Goal: Information Seeking & Learning: Learn about a topic

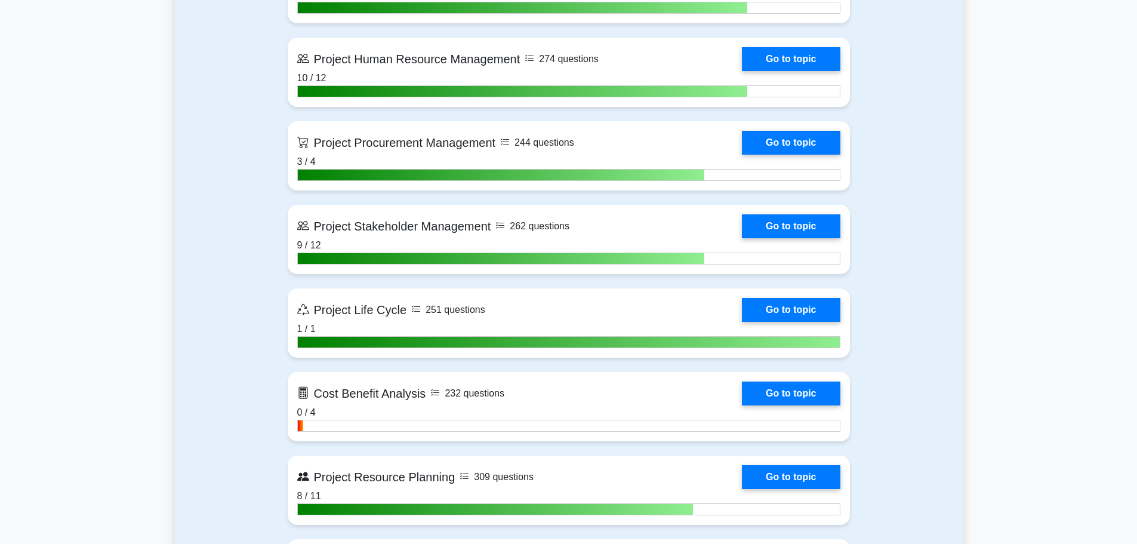
scroll to position [1611, 0]
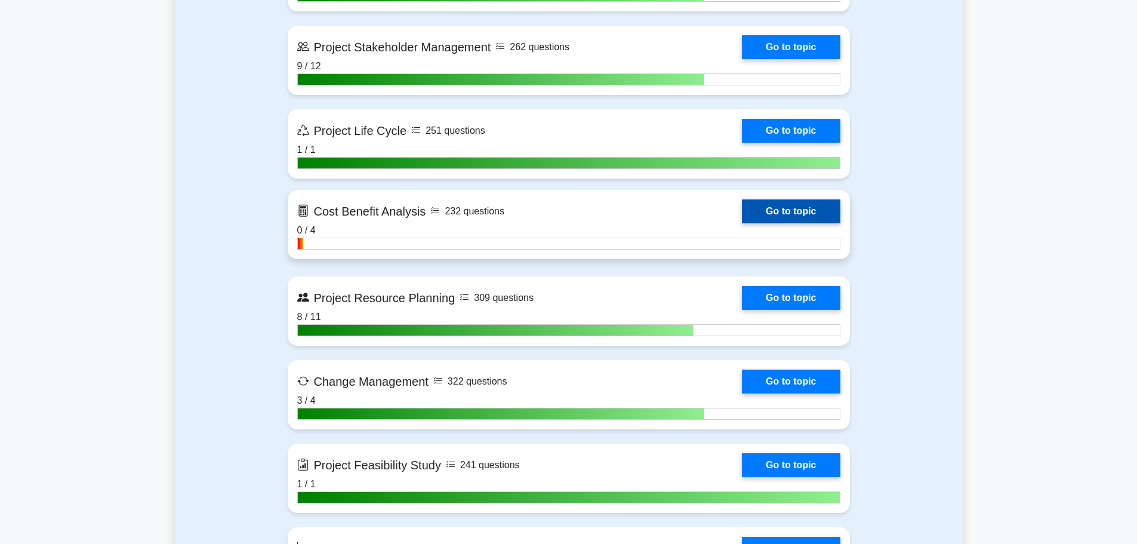
click at [742, 220] on link "Go to topic" at bounding box center [791, 211] width 98 height 24
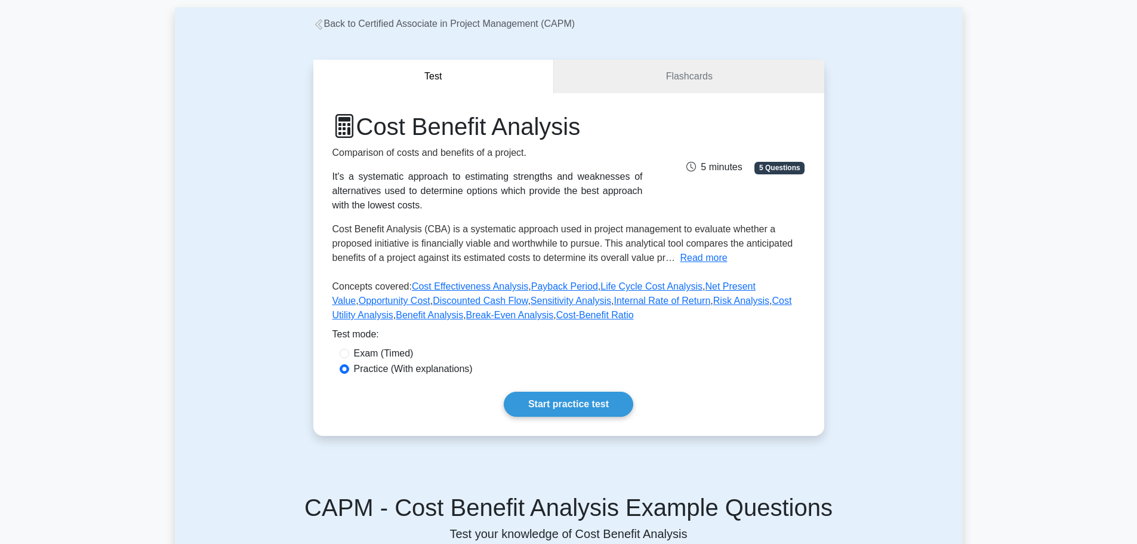
scroll to position [358, 0]
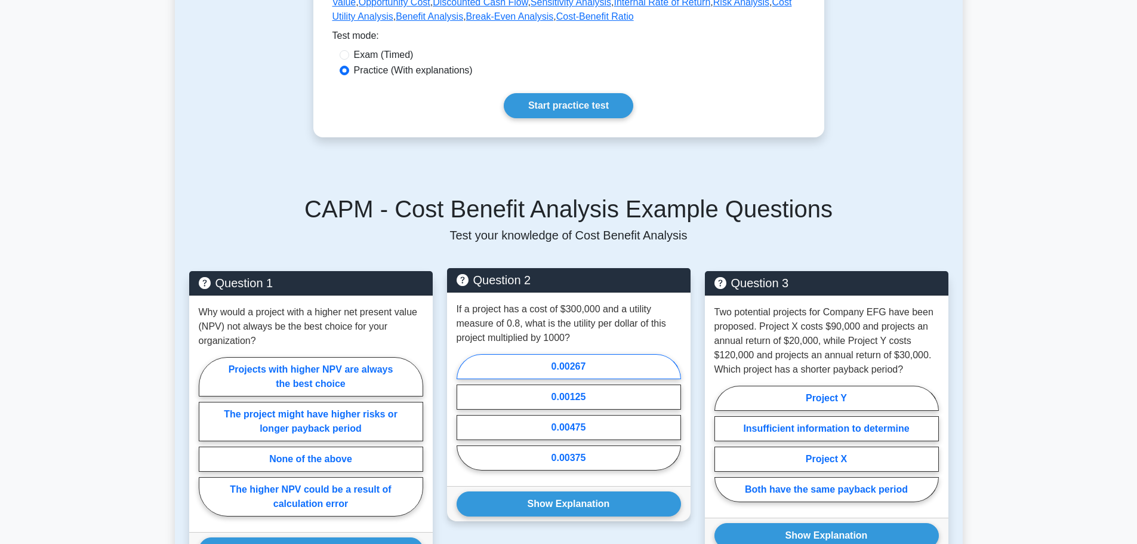
click at [587, 366] on label "0.00267" at bounding box center [569, 366] width 224 height 25
click at [464, 412] on input "0.00267" at bounding box center [461, 416] width 8 height 8
radio input "true"
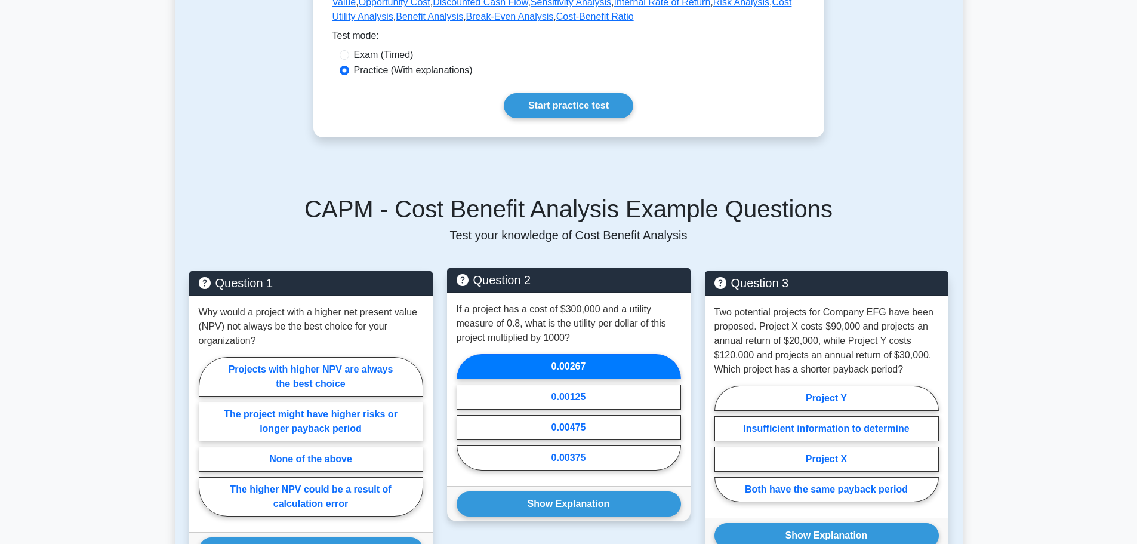
scroll to position [418, 0]
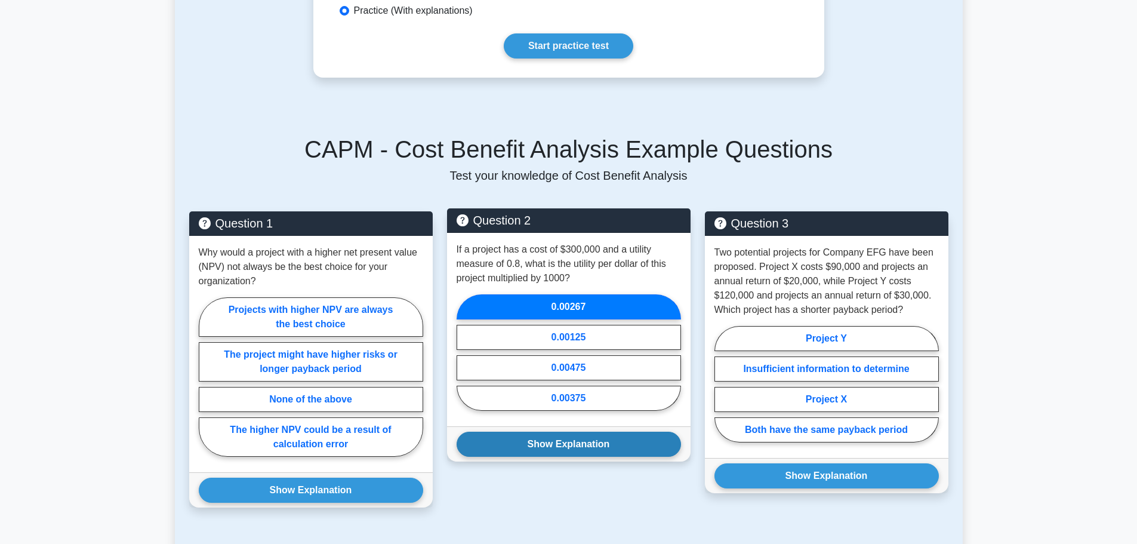
click at [585, 445] on button "Show Explanation" at bounding box center [569, 443] width 224 height 25
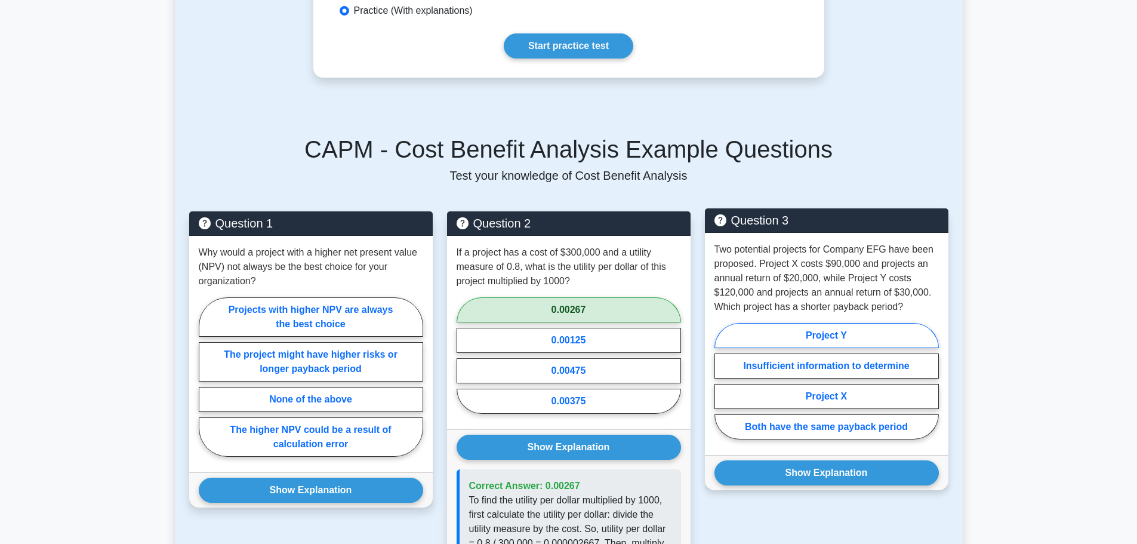
click at [854, 334] on label "Project Y" at bounding box center [826, 335] width 224 height 25
click at [722, 381] on input "Project Y" at bounding box center [718, 385] width 8 height 8
radio input "true"
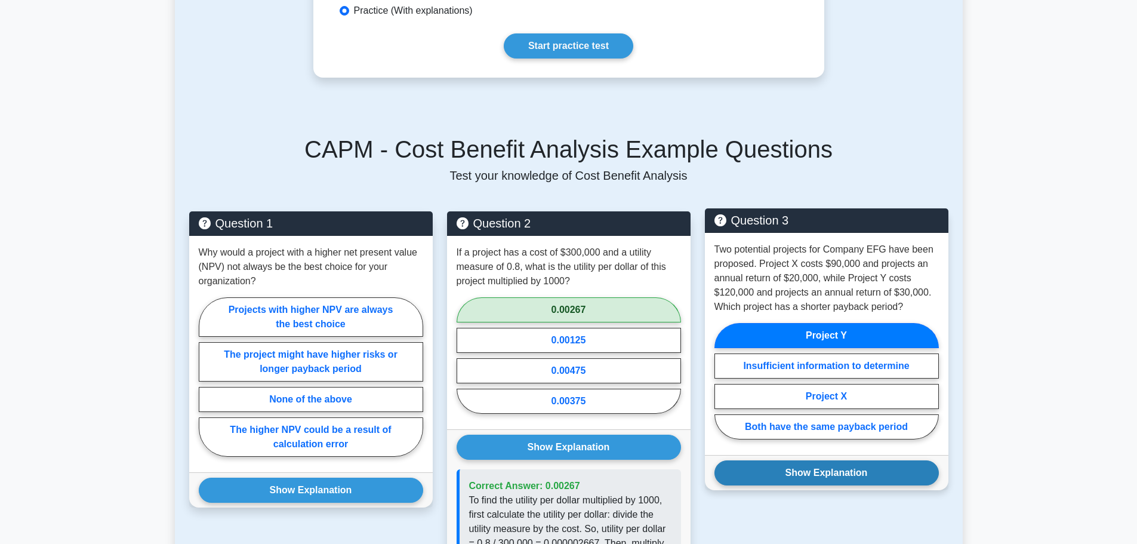
click at [852, 473] on button "Show Explanation" at bounding box center [826, 472] width 224 height 25
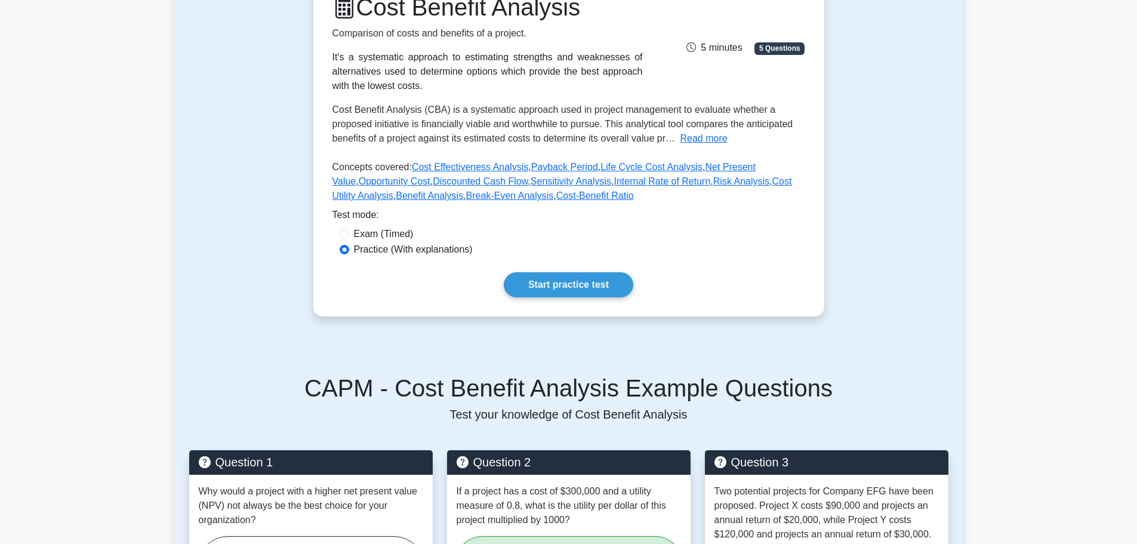
scroll to position [477, 0]
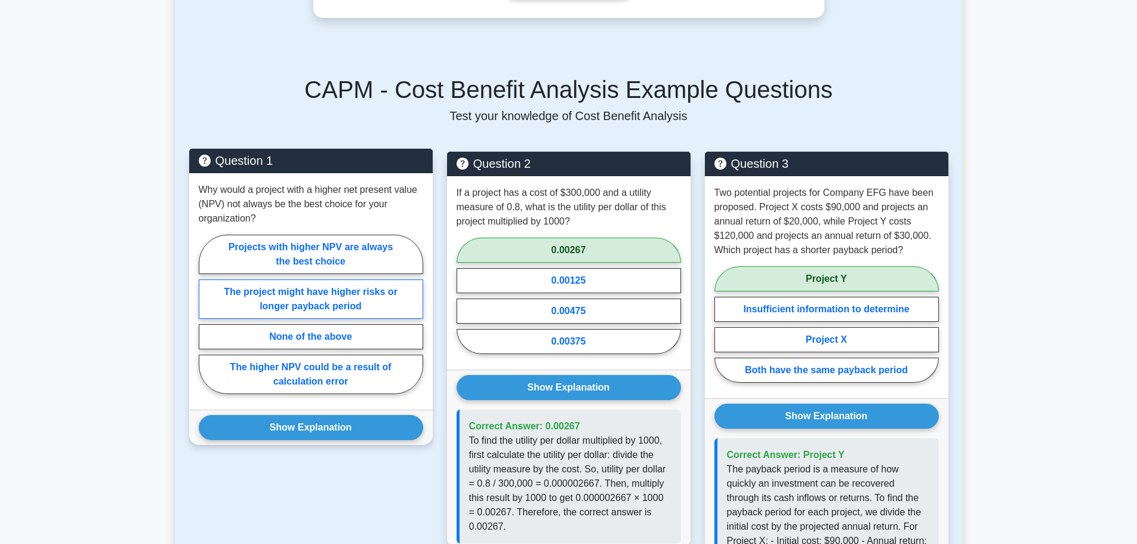
click at [393, 295] on label "The project might have higher risks or longer payback period" at bounding box center [311, 298] width 224 height 39
click at [206, 314] on input "The project might have higher risks or longer payback period" at bounding box center [203, 318] width 8 height 8
radio input "true"
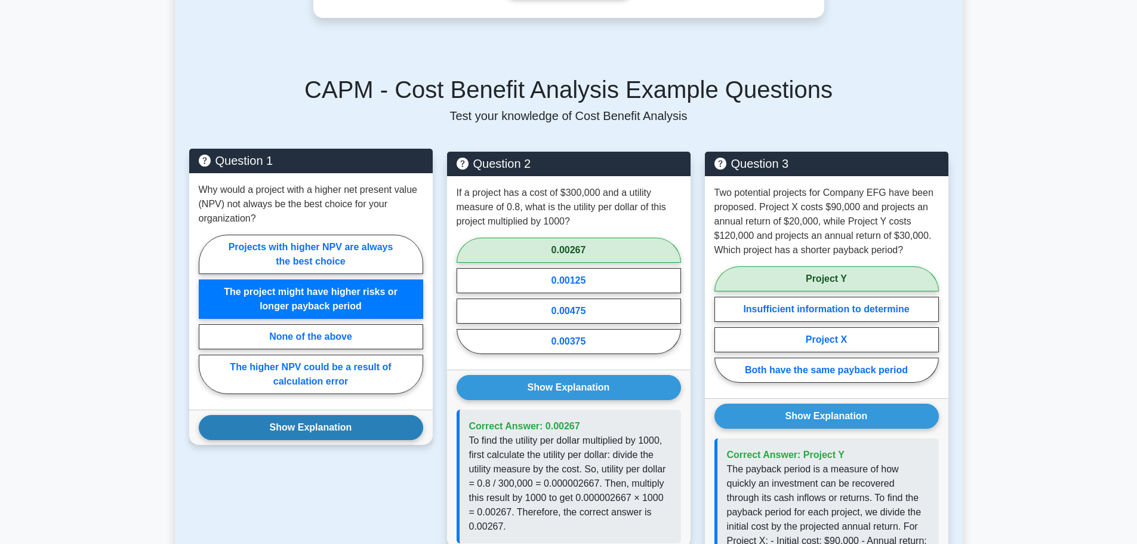
click at [368, 436] on button "Show Explanation" at bounding box center [311, 427] width 224 height 25
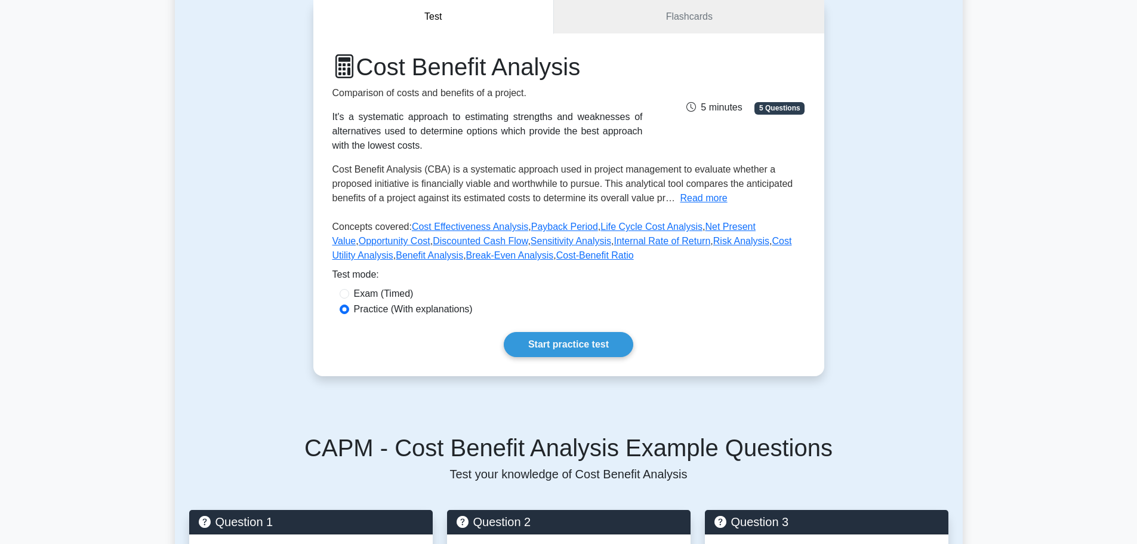
scroll to position [0, 0]
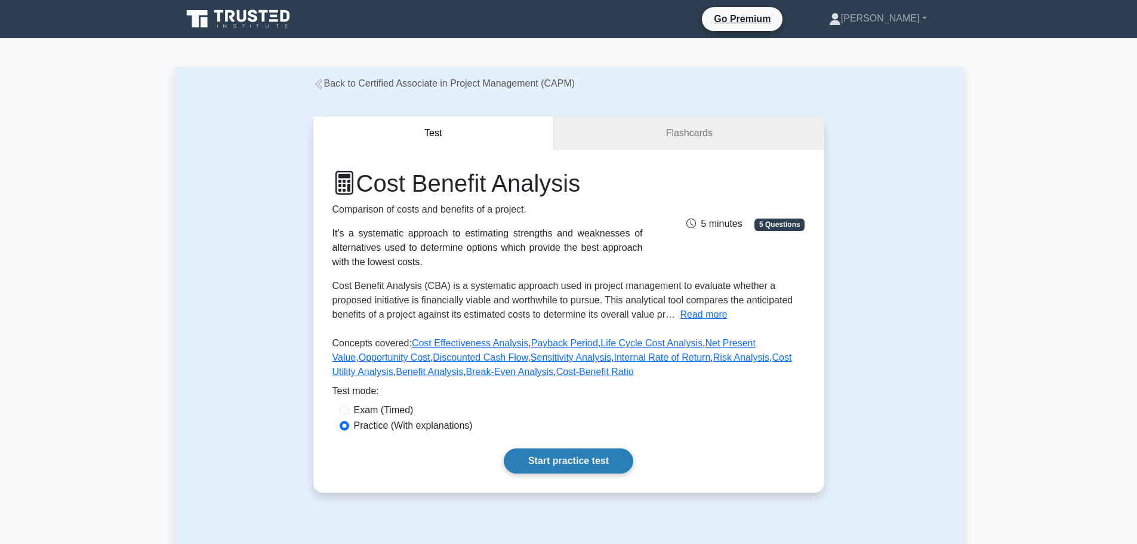
click at [559, 468] on link "Start practice test" at bounding box center [568, 460] width 129 height 25
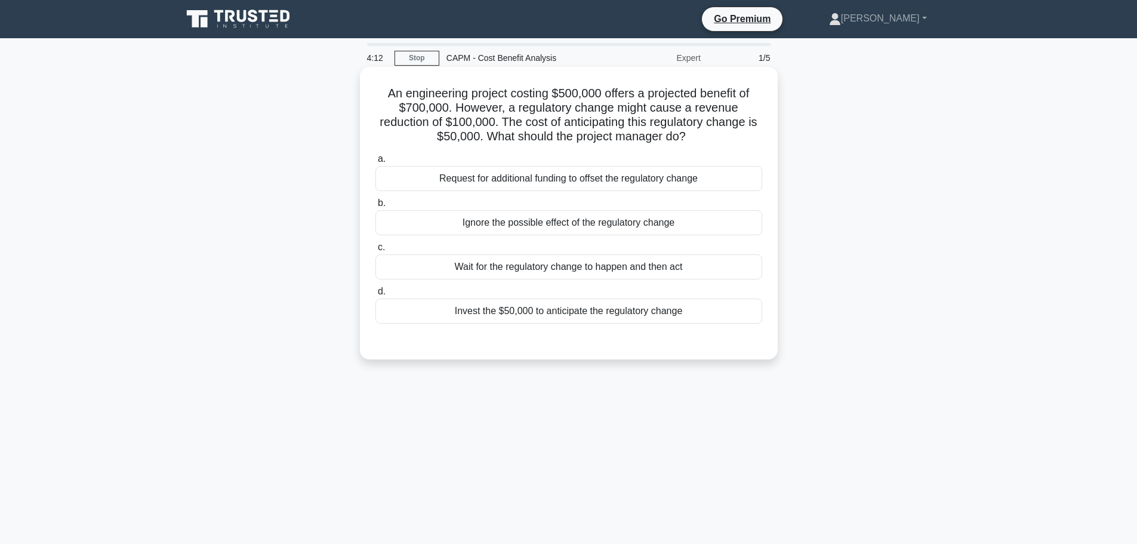
click at [596, 181] on div "Request for additional funding to offset the regulatory change" at bounding box center [568, 178] width 387 height 25
click at [375, 163] on input "a. Request for additional funding to offset the regulatory change" at bounding box center [375, 159] width 0 height 8
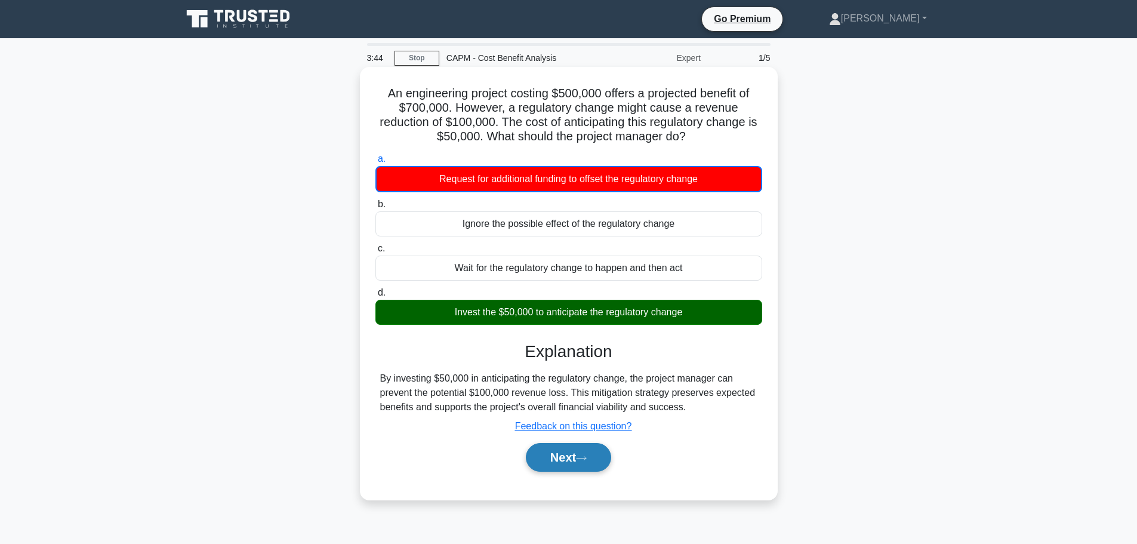
click at [580, 459] on button "Next" at bounding box center [568, 457] width 85 height 29
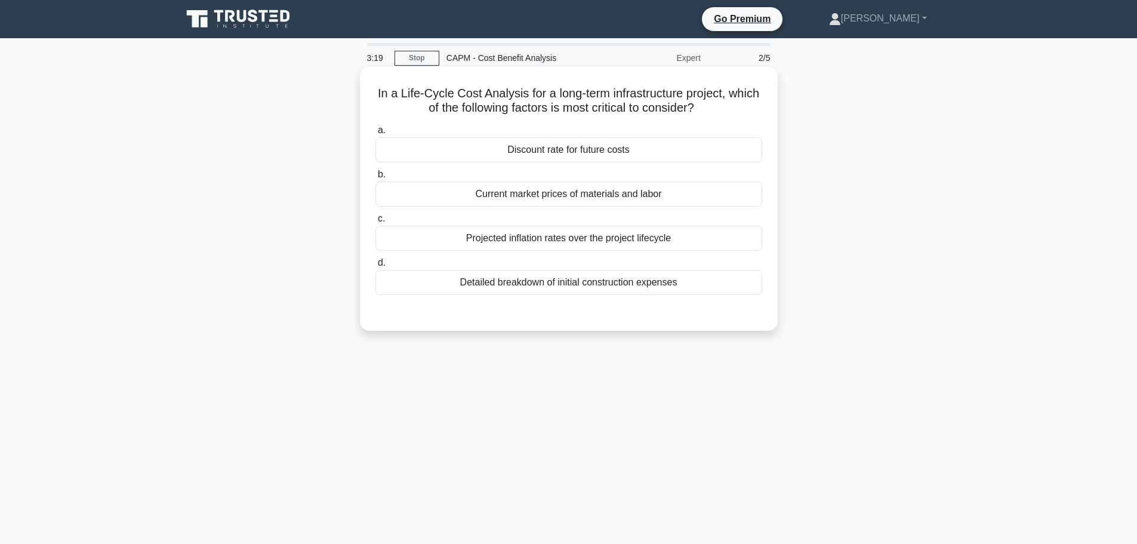
click at [641, 285] on div "Detailed breakdown of initial construction expenses" at bounding box center [568, 282] width 387 height 25
click at [375, 267] on input "d. Detailed breakdown of initial construction expenses" at bounding box center [375, 263] width 0 height 8
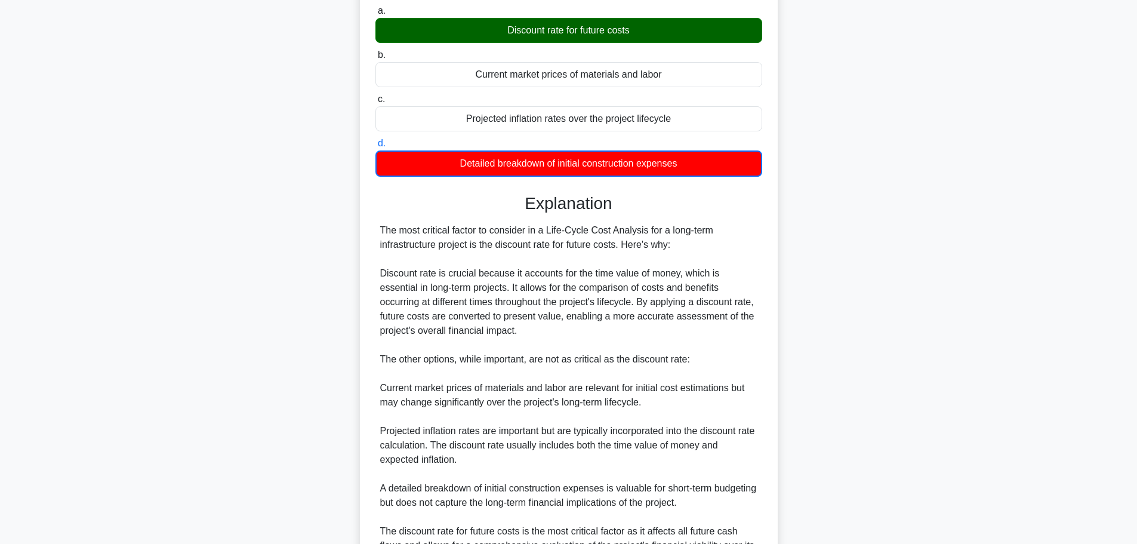
scroll to position [239, 0]
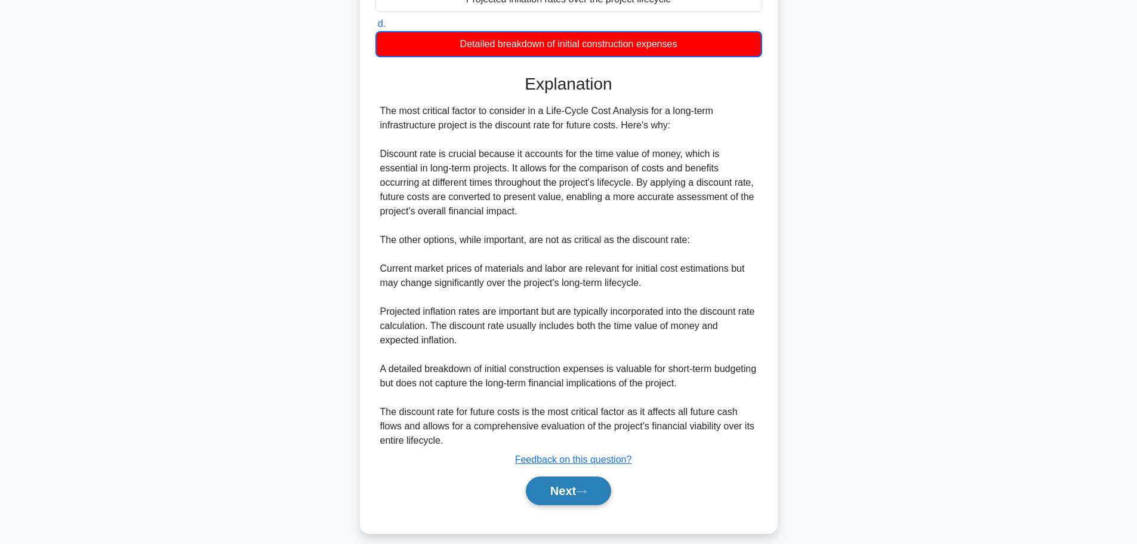
click at [585, 492] on icon at bounding box center [581, 491] width 10 height 4
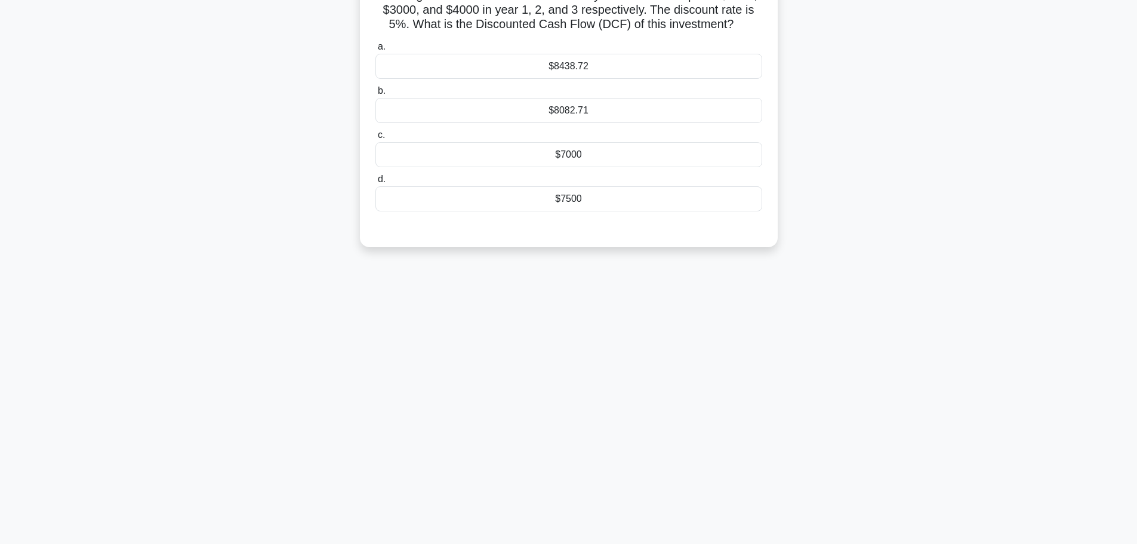
scroll to position [0, 0]
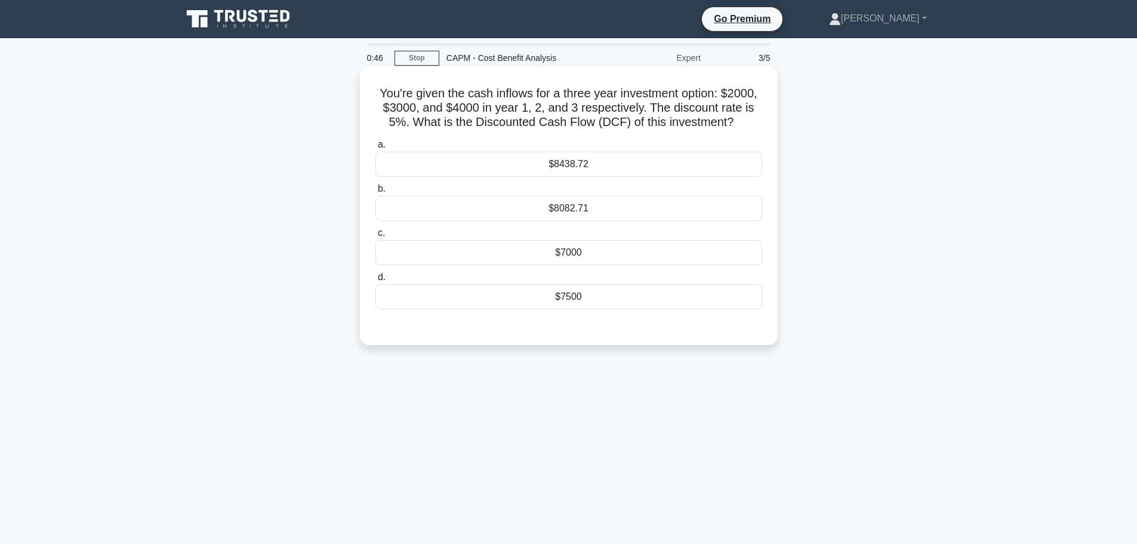
click at [578, 162] on div "$8438.72" at bounding box center [568, 164] width 387 height 25
click at [375, 149] on input "a. $8438.72" at bounding box center [375, 145] width 0 height 8
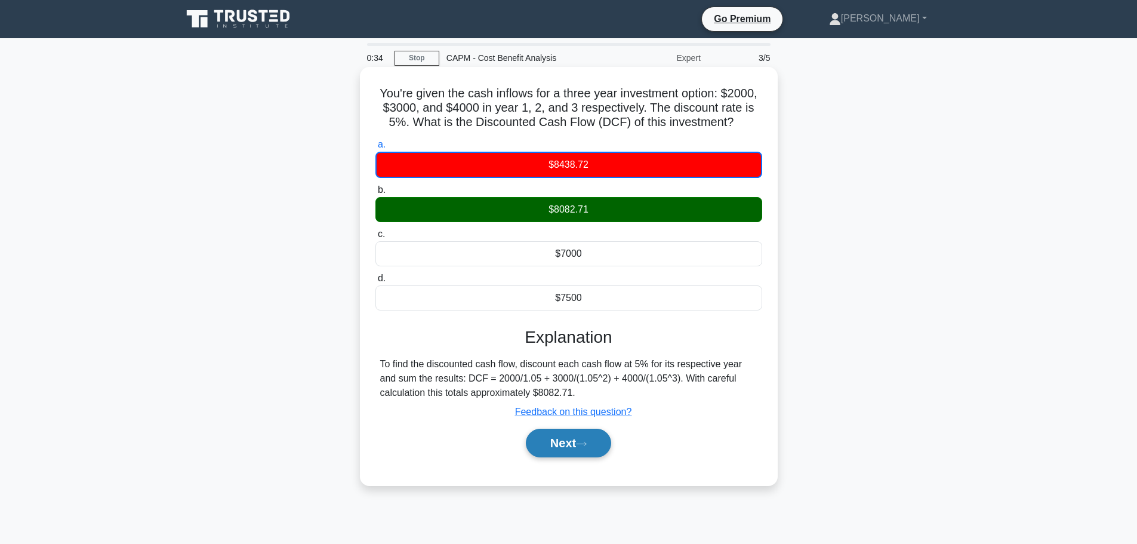
click at [570, 445] on button "Next" at bounding box center [568, 442] width 85 height 29
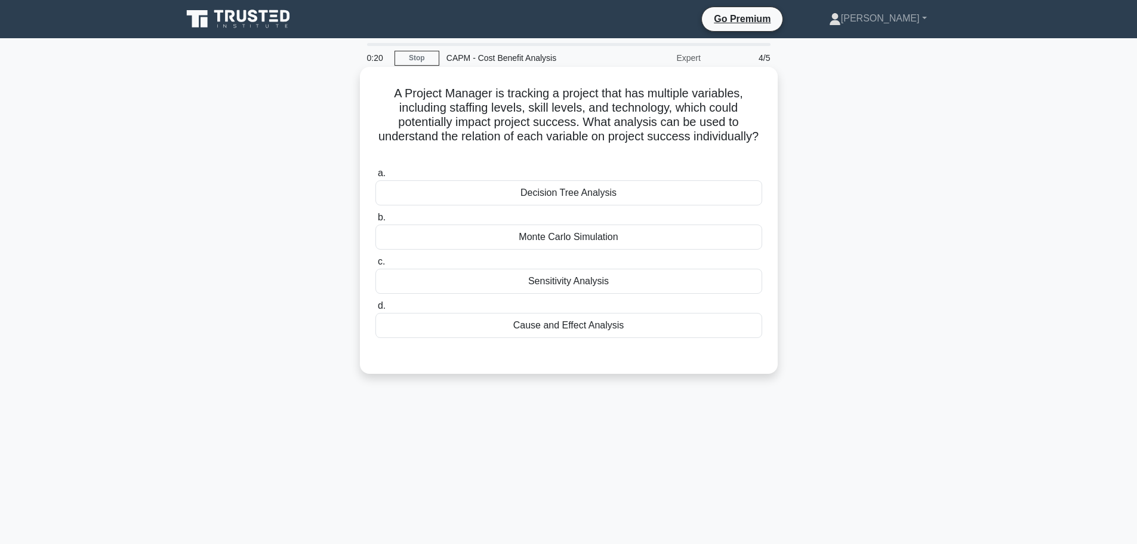
click at [621, 283] on div "Sensitivity Analysis" at bounding box center [568, 281] width 387 height 25
click at [375, 266] on input "c. Sensitivity Analysis" at bounding box center [375, 262] width 0 height 8
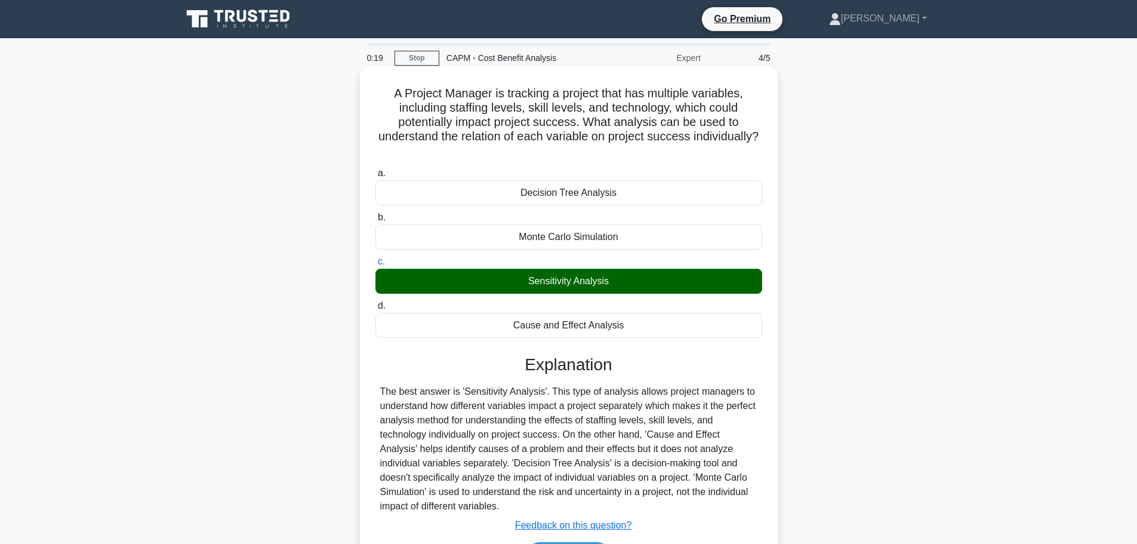
scroll to position [101, 0]
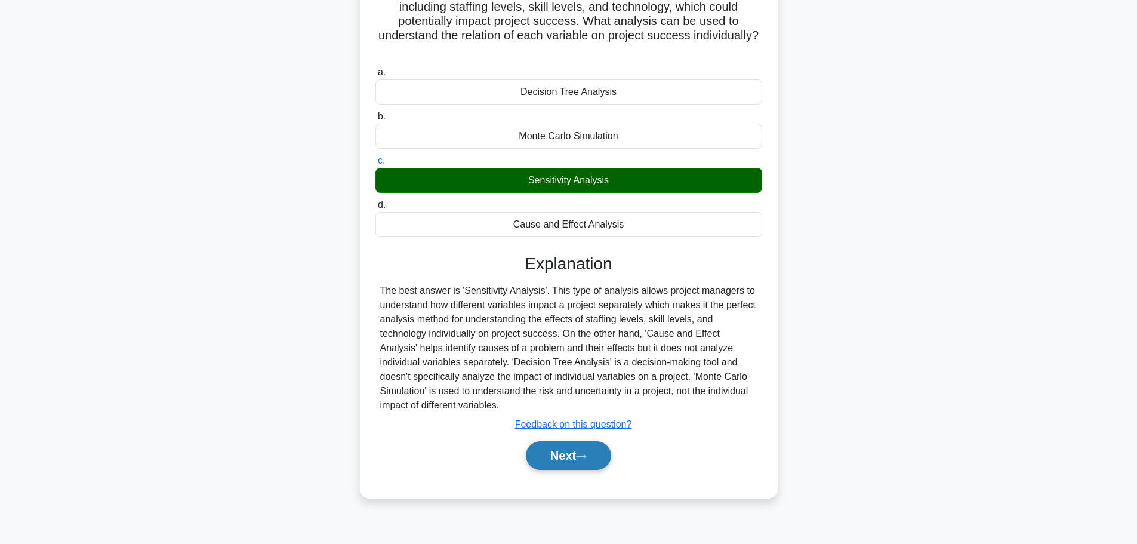
click at [567, 453] on button "Next" at bounding box center [568, 455] width 85 height 29
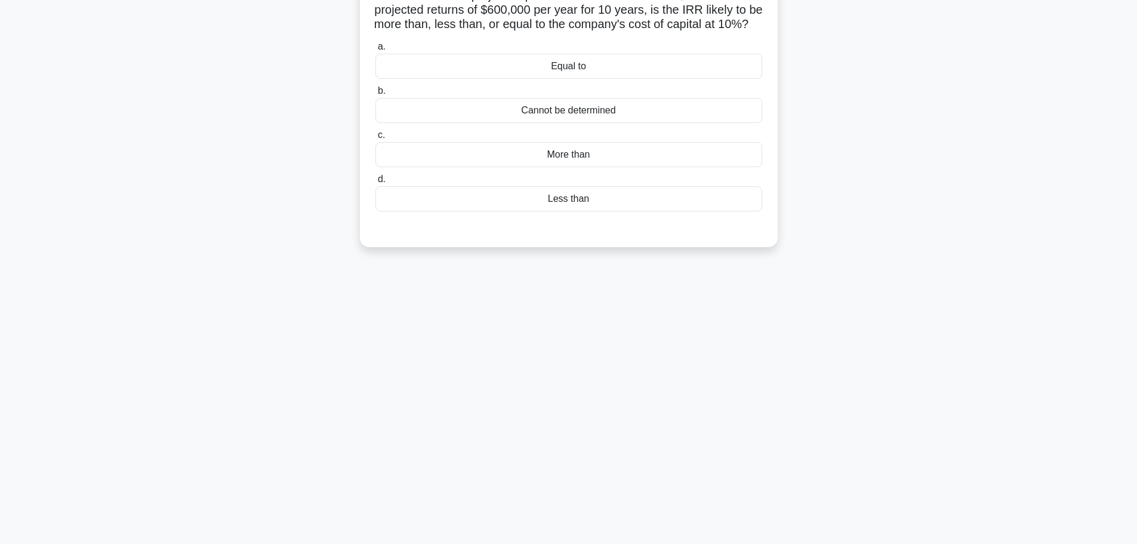
scroll to position [0, 0]
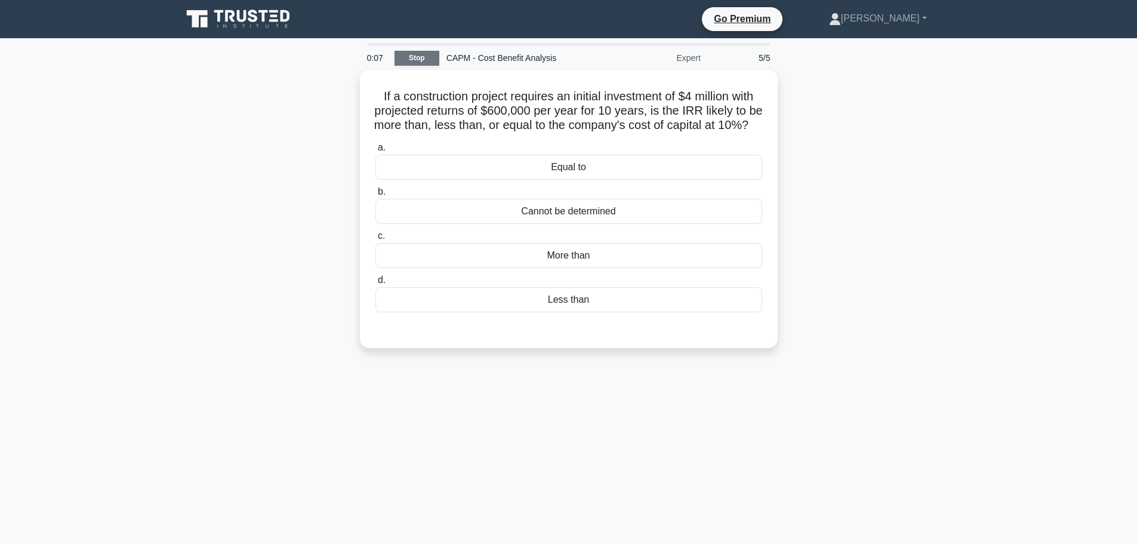
click at [412, 52] on link "Stop" at bounding box center [416, 58] width 45 height 15
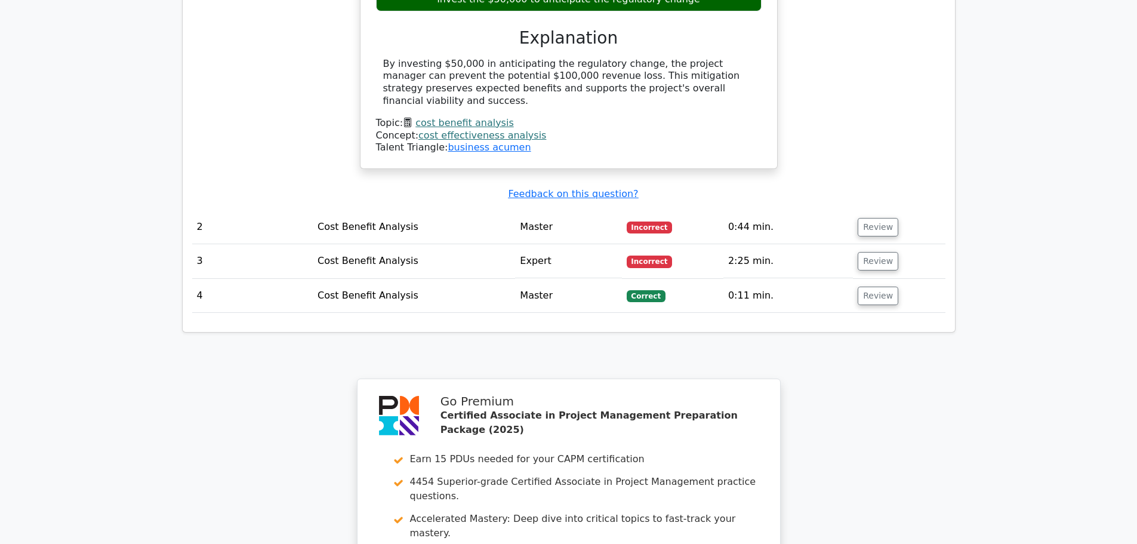
scroll to position [1134, 0]
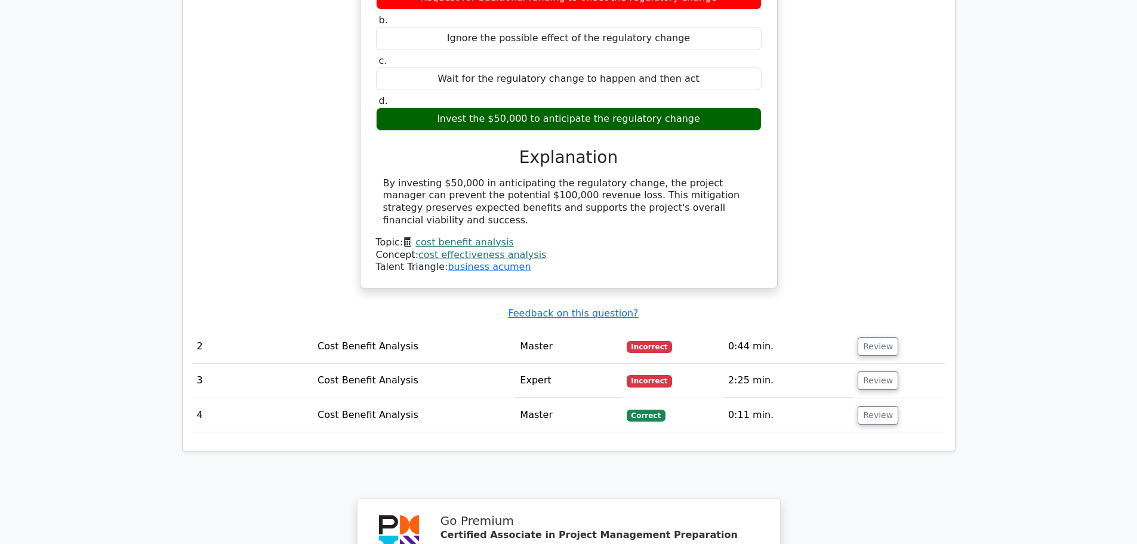
click at [434, 329] on td "Cost Benefit Analysis" at bounding box center [414, 346] width 202 height 34
click at [374, 329] on td "Cost Benefit Analysis" at bounding box center [414, 346] width 202 height 34
click at [705, 329] on td "Incorrect" at bounding box center [672, 346] width 101 height 34
click at [853, 329] on td "Review" at bounding box center [899, 346] width 92 height 34
click at [870, 337] on button "Review" at bounding box center [878, 346] width 41 height 18
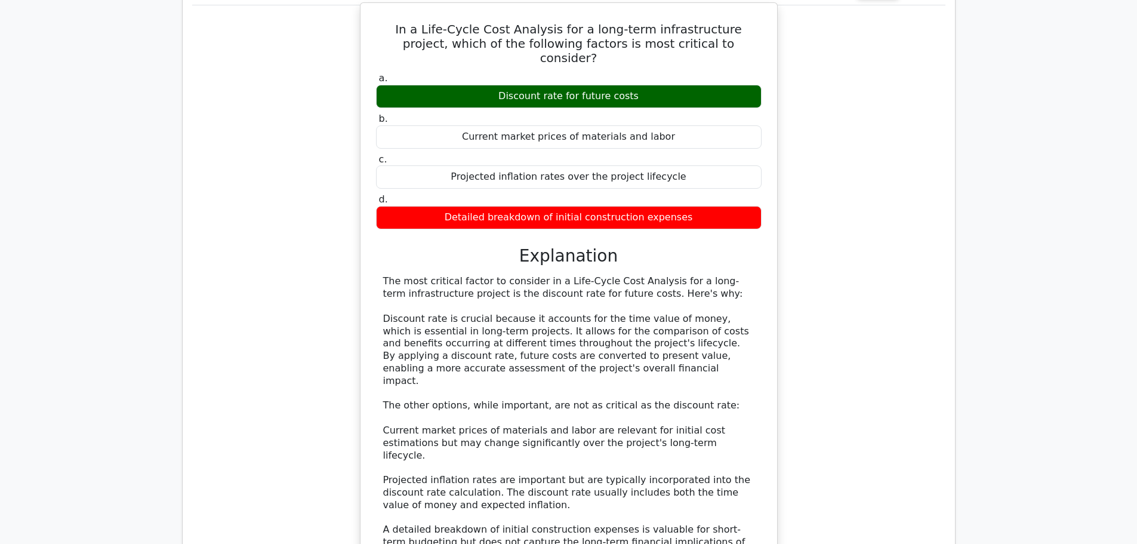
scroll to position [1790, 0]
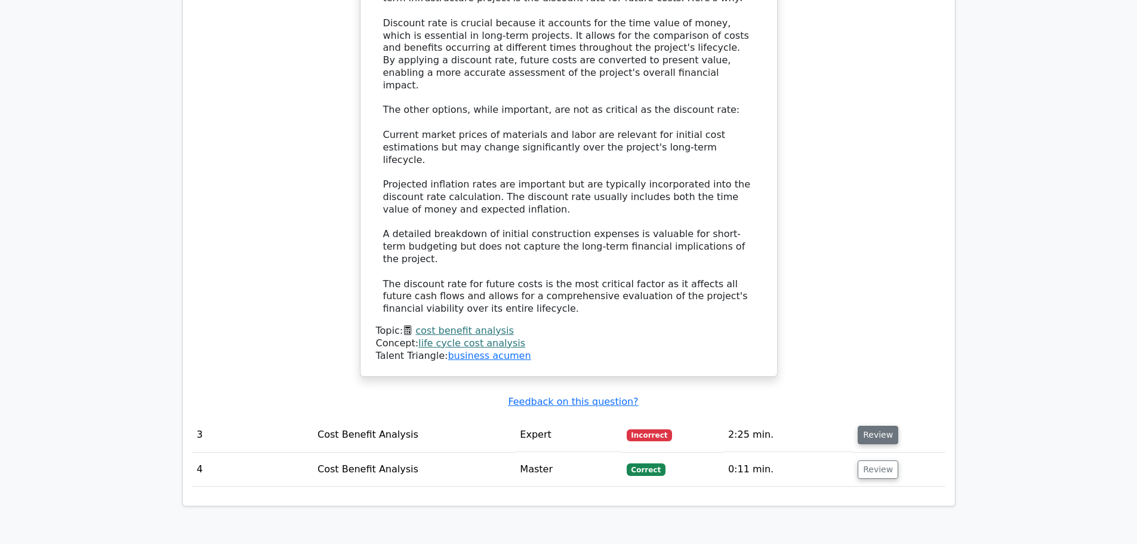
click at [883, 425] on button "Review" at bounding box center [878, 434] width 41 height 18
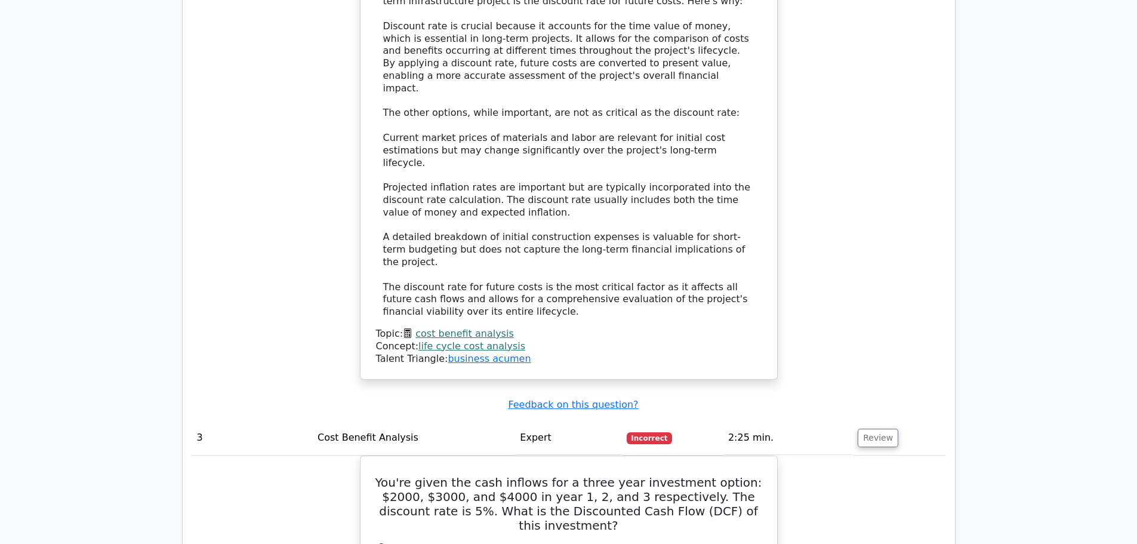
scroll to position [2029, 0]
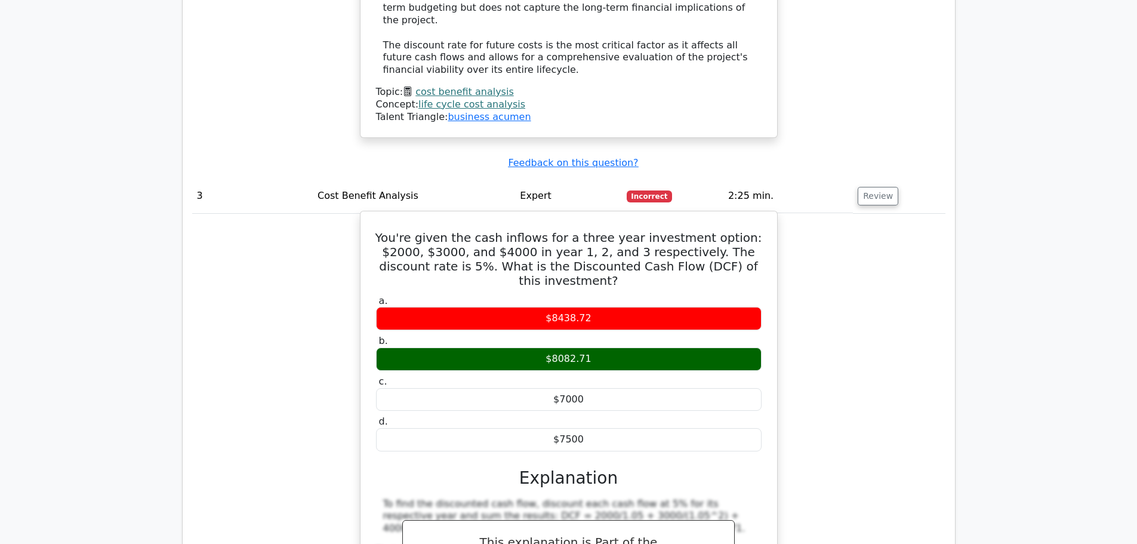
click at [746, 498] on div "To find the discounted cash flow, discount each cash flow at 5% for its respect…" at bounding box center [568, 516] width 371 height 37
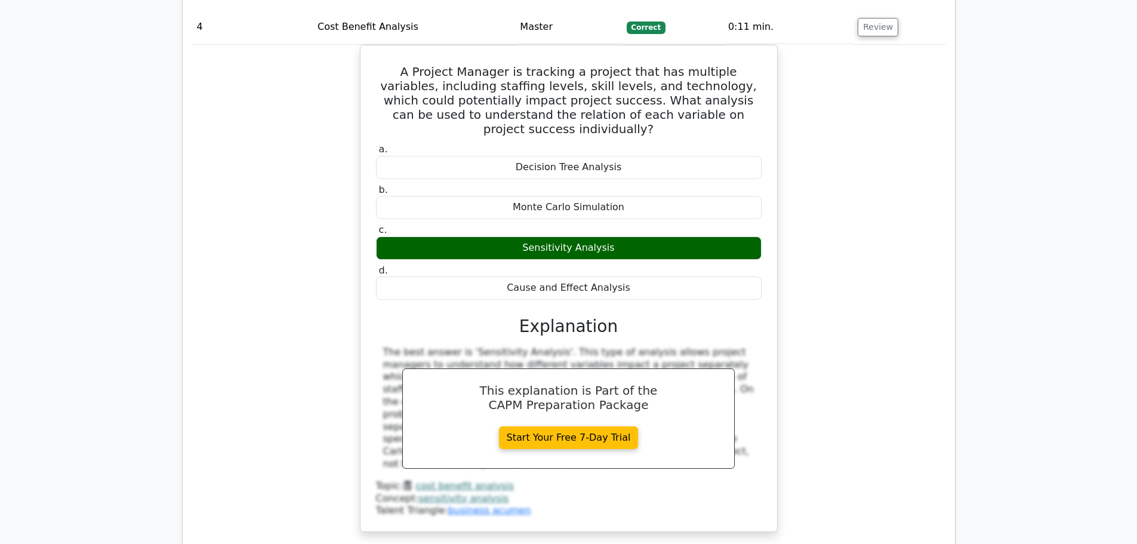
scroll to position [3103, 0]
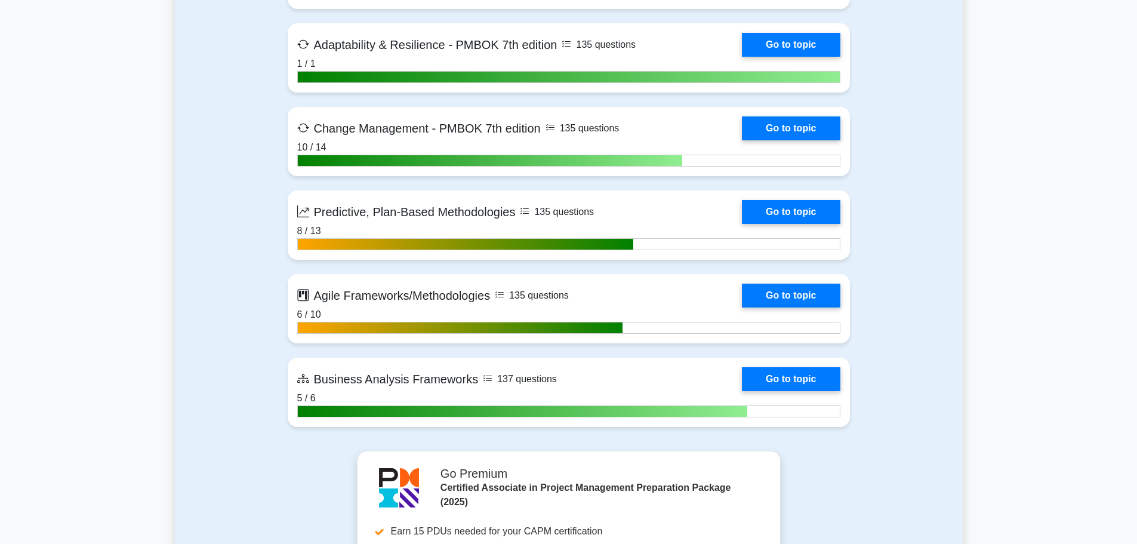
scroll to position [3043, 0]
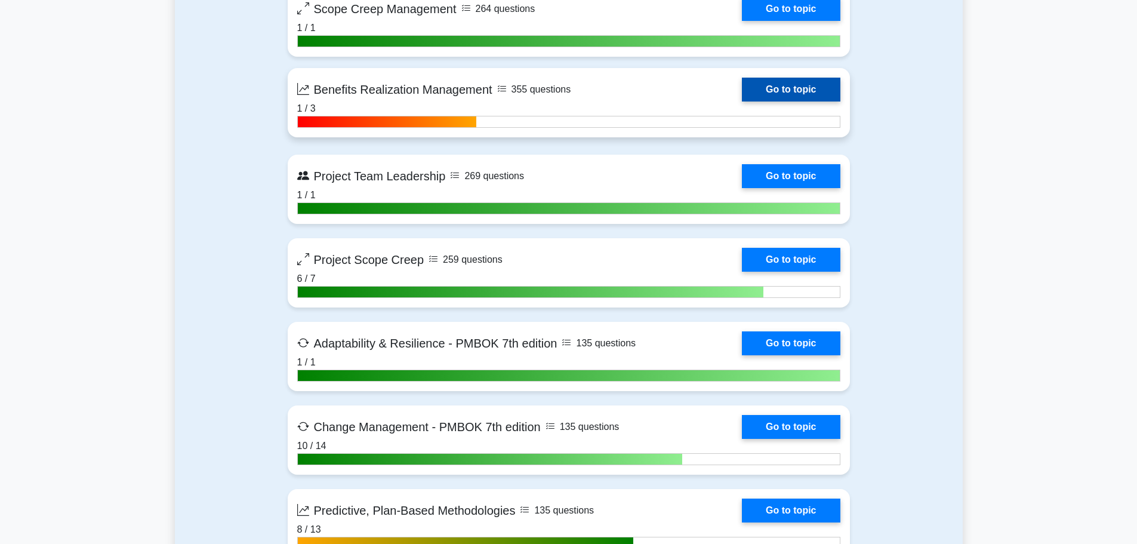
click at [742, 96] on link "Go to topic" at bounding box center [791, 90] width 98 height 24
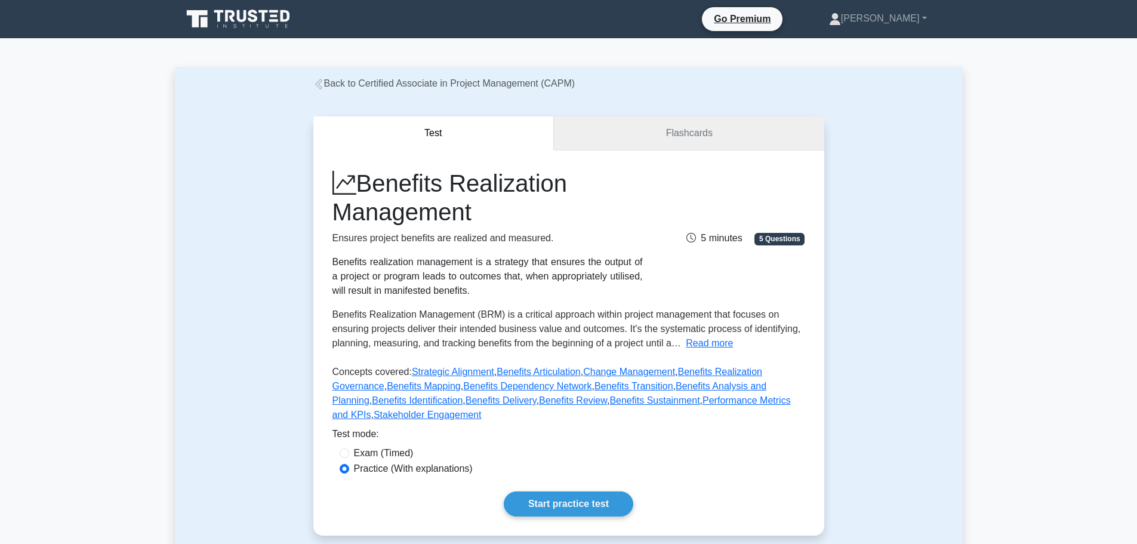
click at [698, 129] on link "Flashcards" at bounding box center [689, 133] width 270 height 34
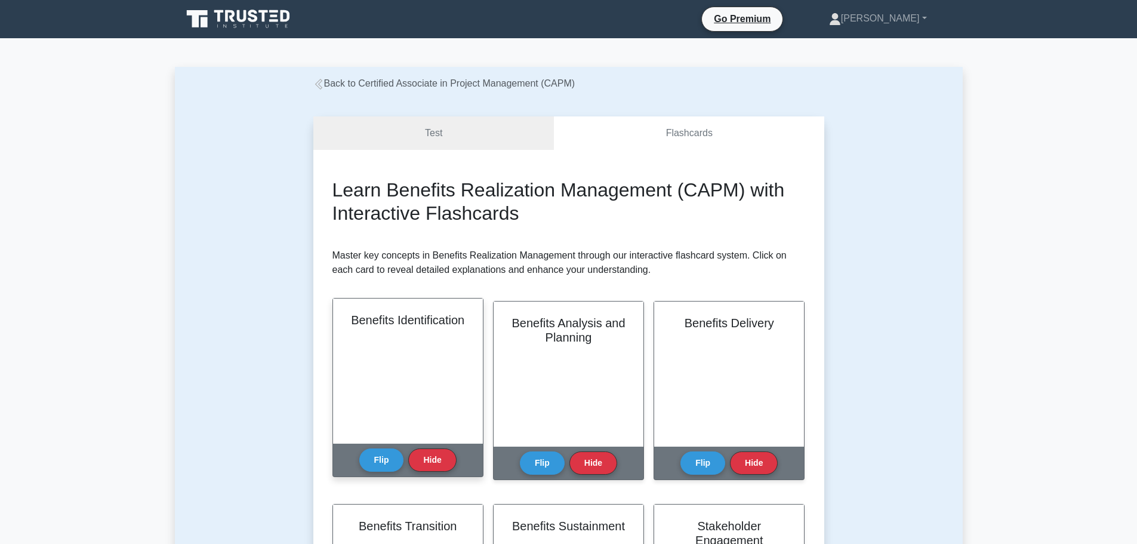
click at [433, 388] on div "Benefits Identification" at bounding box center [408, 370] width 150 height 145
click at [384, 456] on button "Flip" at bounding box center [381, 459] width 45 height 23
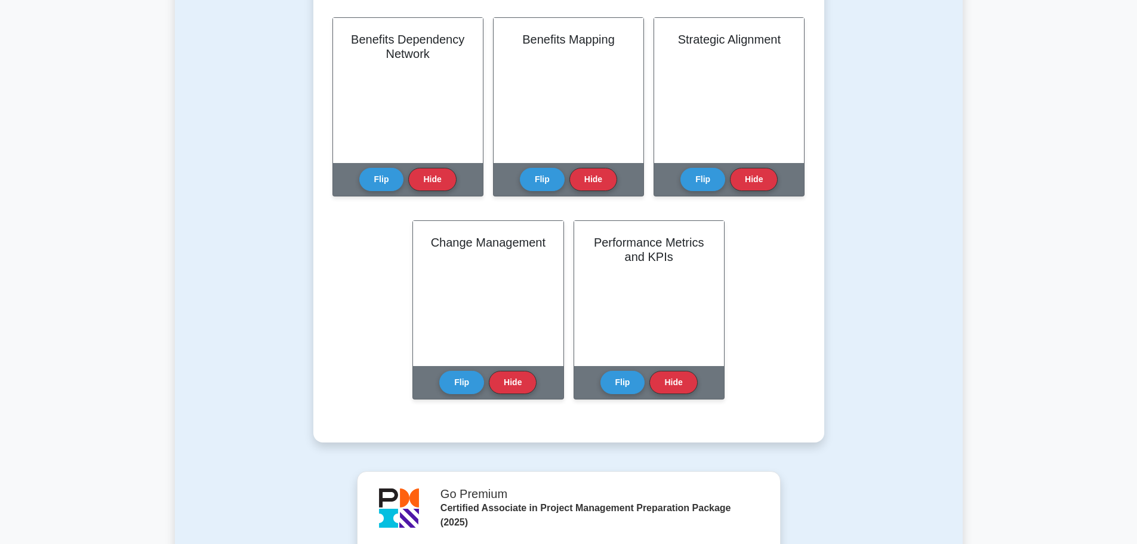
scroll to position [1253, 0]
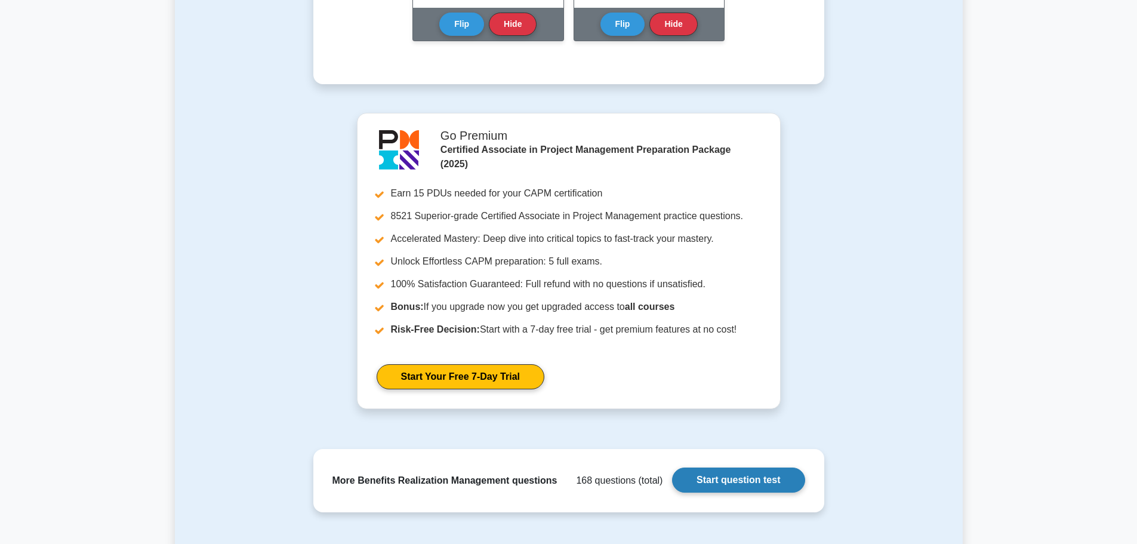
click at [723, 479] on link "Start question test" at bounding box center [738, 479] width 132 height 25
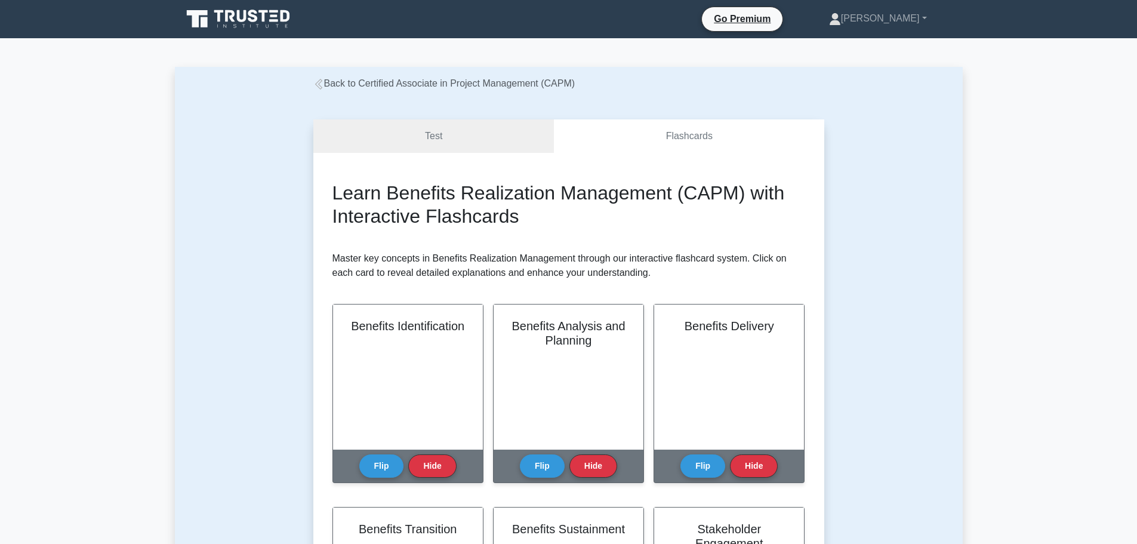
scroll to position [298, 0]
